Goal: Information Seeking & Learning: Find specific fact

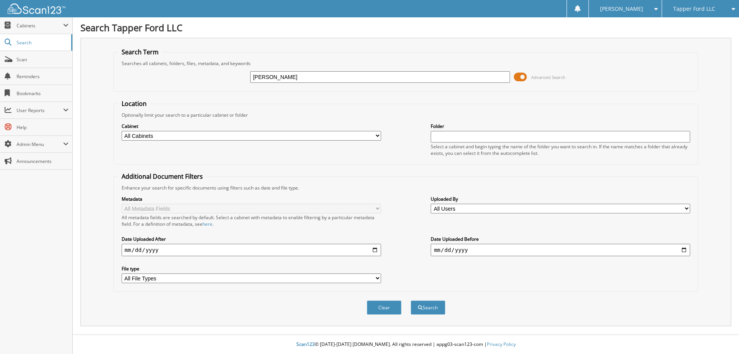
type input "crippin"
click at [411, 300] on button "Search" at bounding box center [428, 307] width 35 height 14
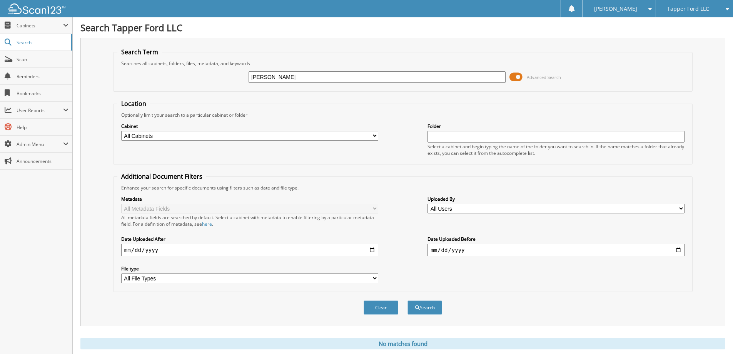
click at [272, 76] on input "[PERSON_NAME]" at bounding box center [377, 77] width 257 height 12
type input "crippen"
click at [407, 300] on button "Search" at bounding box center [424, 307] width 35 height 14
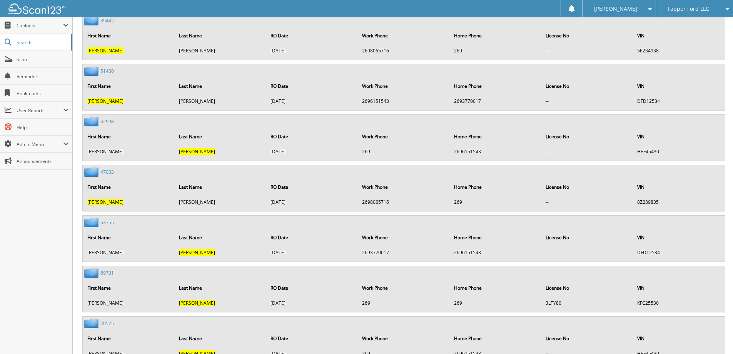
scroll to position [3186, 0]
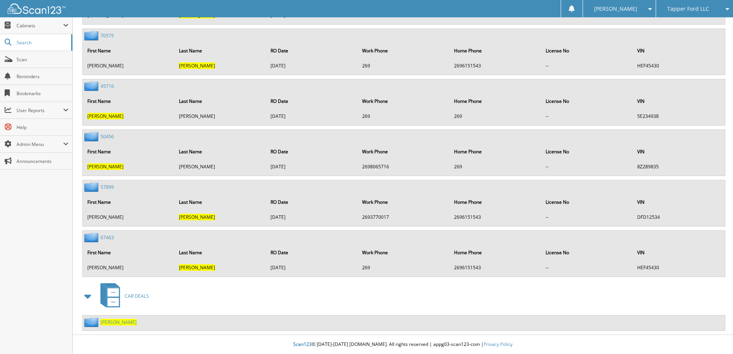
click at [109, 321] on span "[PERSON_NAME]" at bounding box center [118, 322] width 36 height 7
